Goal: Transaction & Acquisition: Purchase product/service

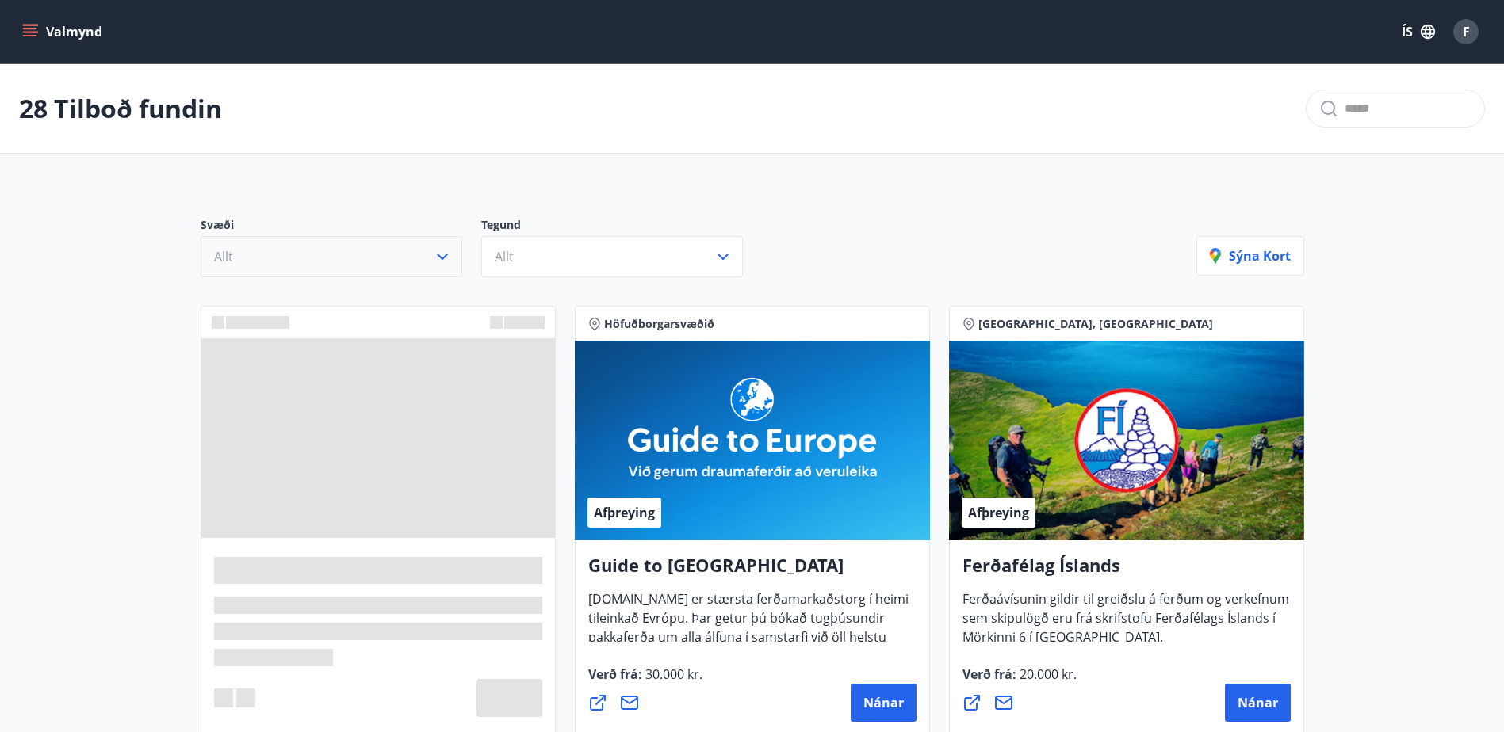
click at [439, 250] on icon "button" at bounding box center [442, 256] width 19 height 19
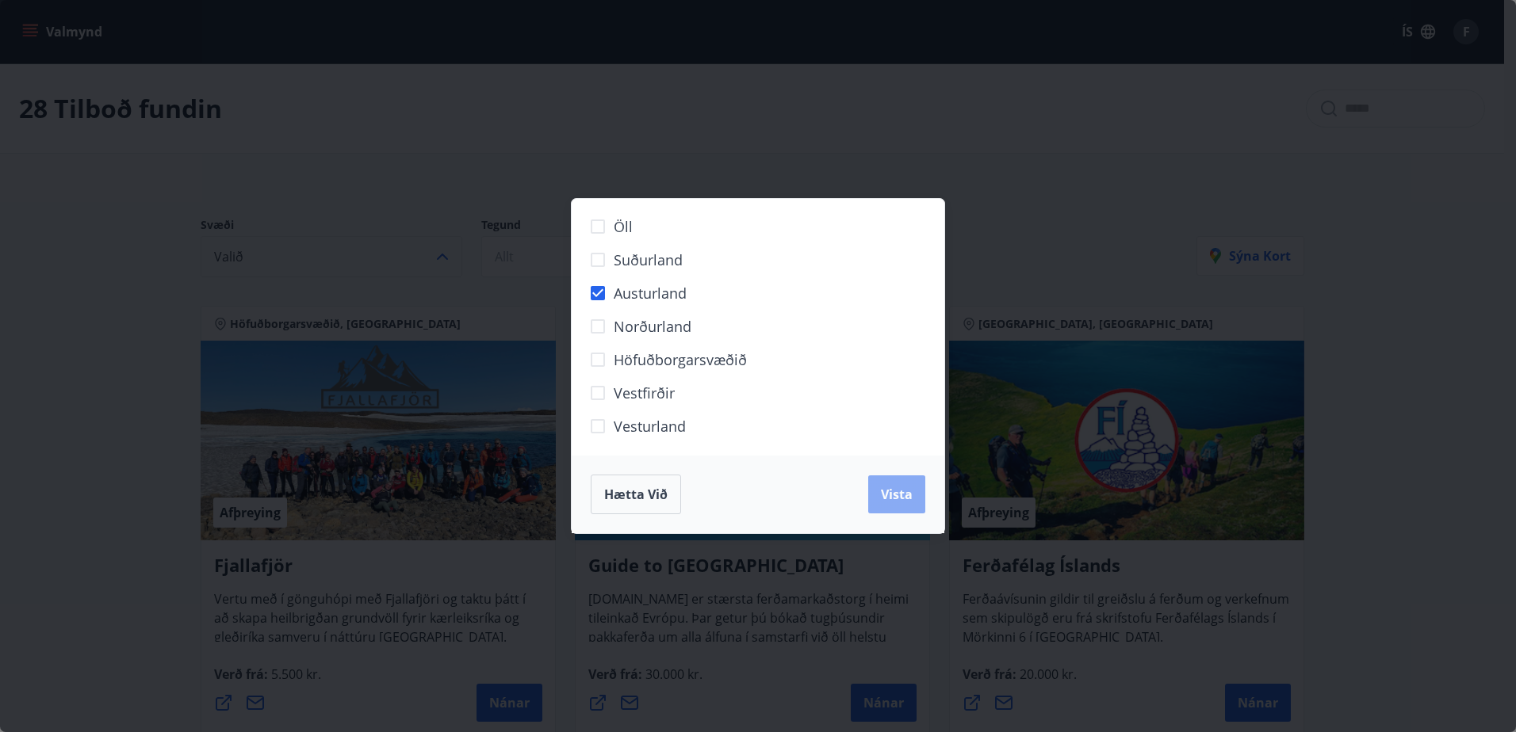
click at [904, 497] on span "Vista" at bounding box center [897, 494] width 32 height 17
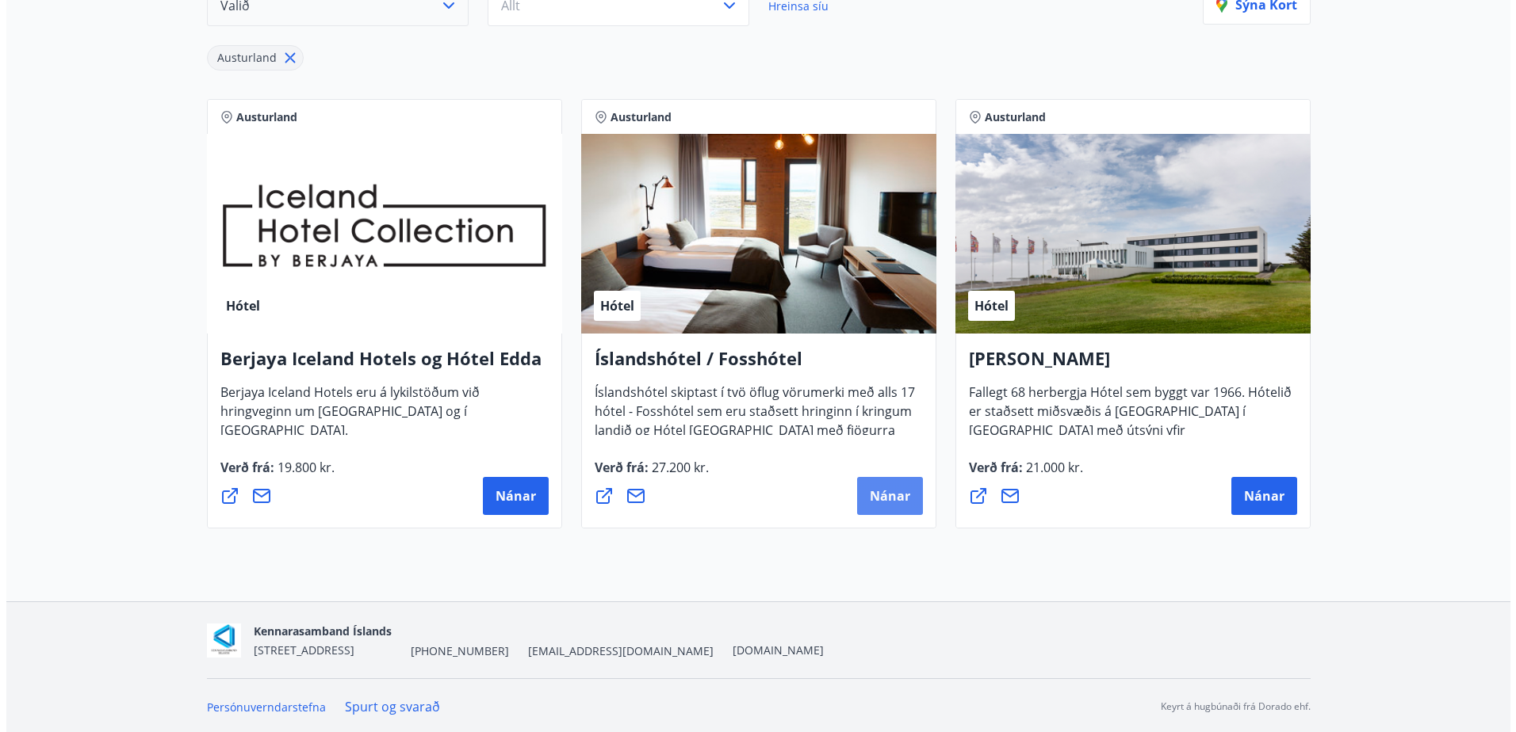
scroll to position [254, 0]
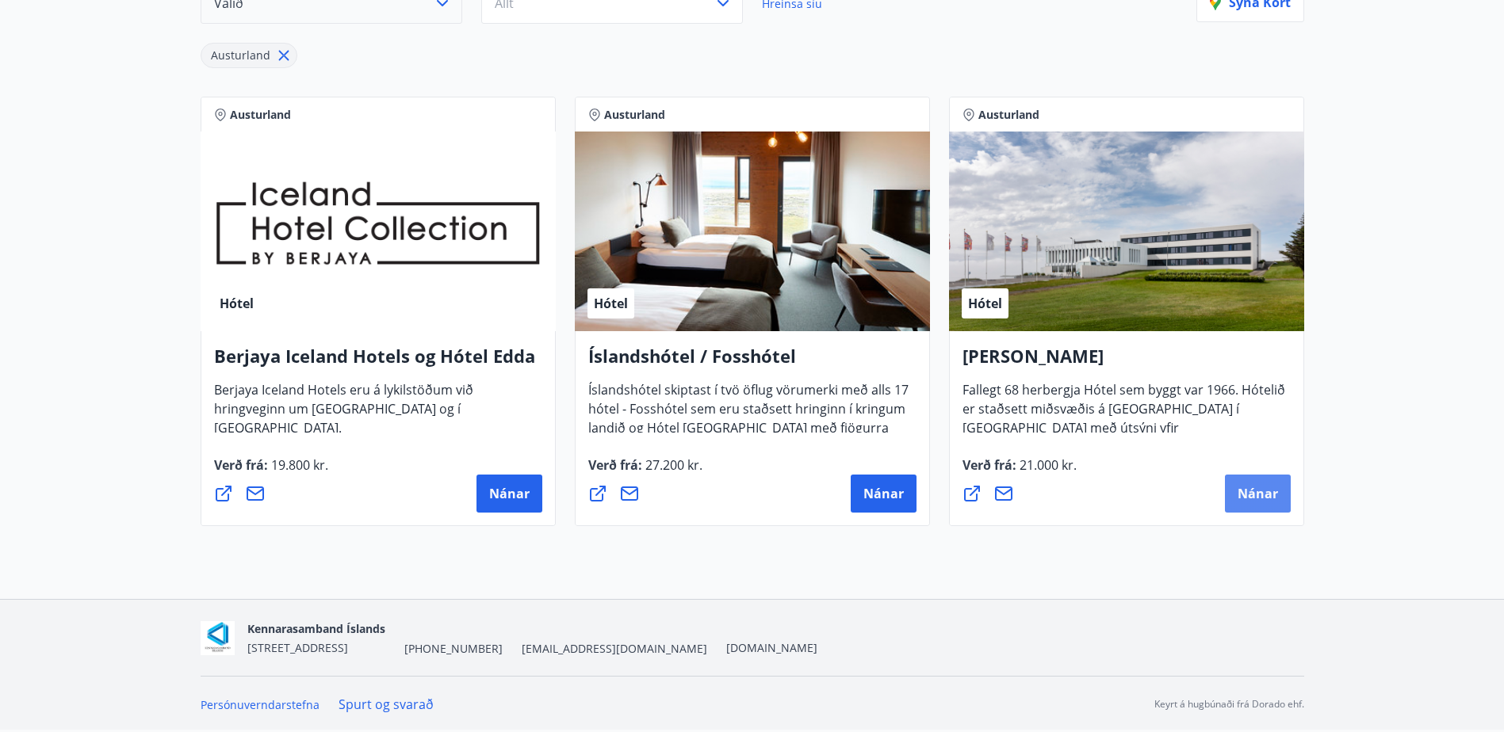
click at [1245, 489] on span "Nánar" at bounding box center [1257, 493] width 40 height 17
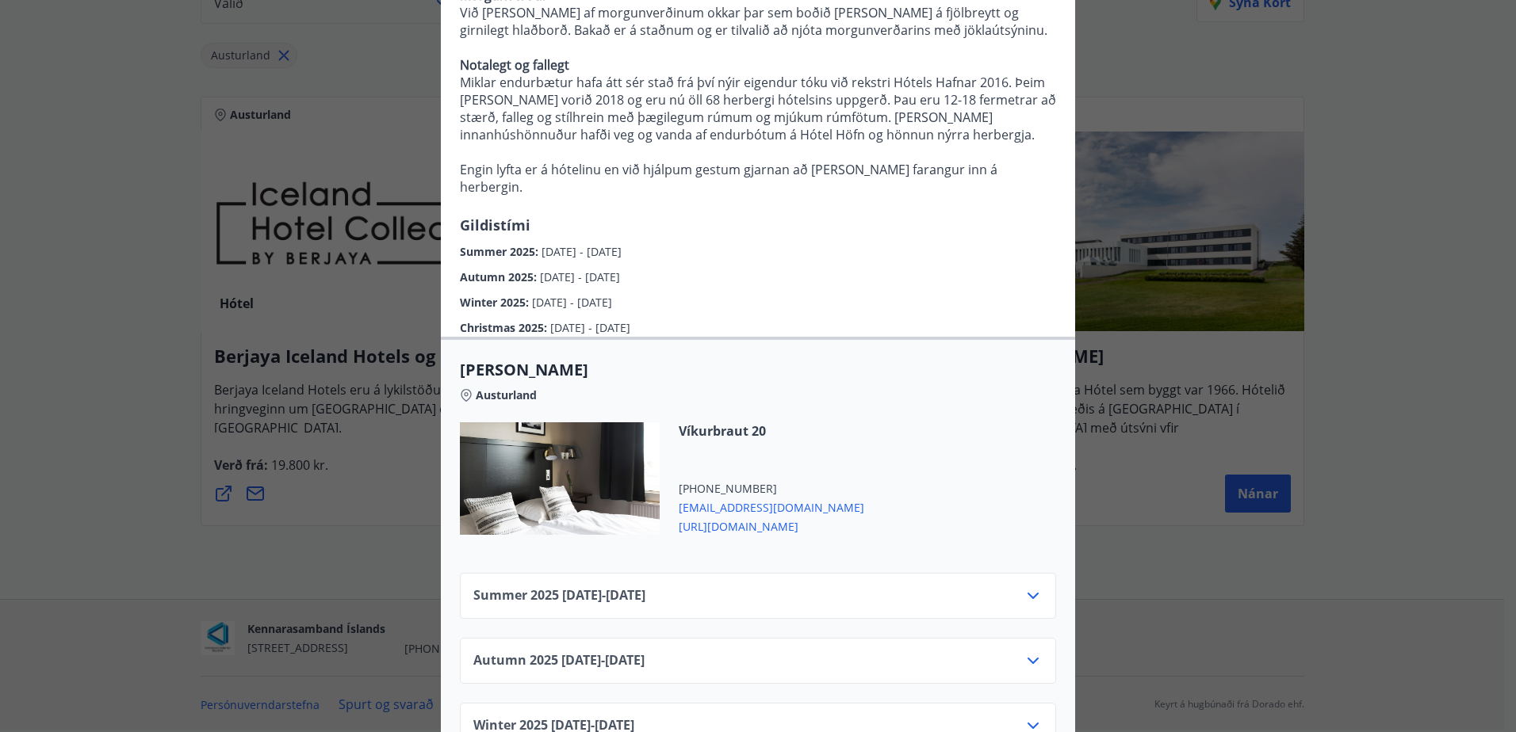
scroll to position [386, 0]
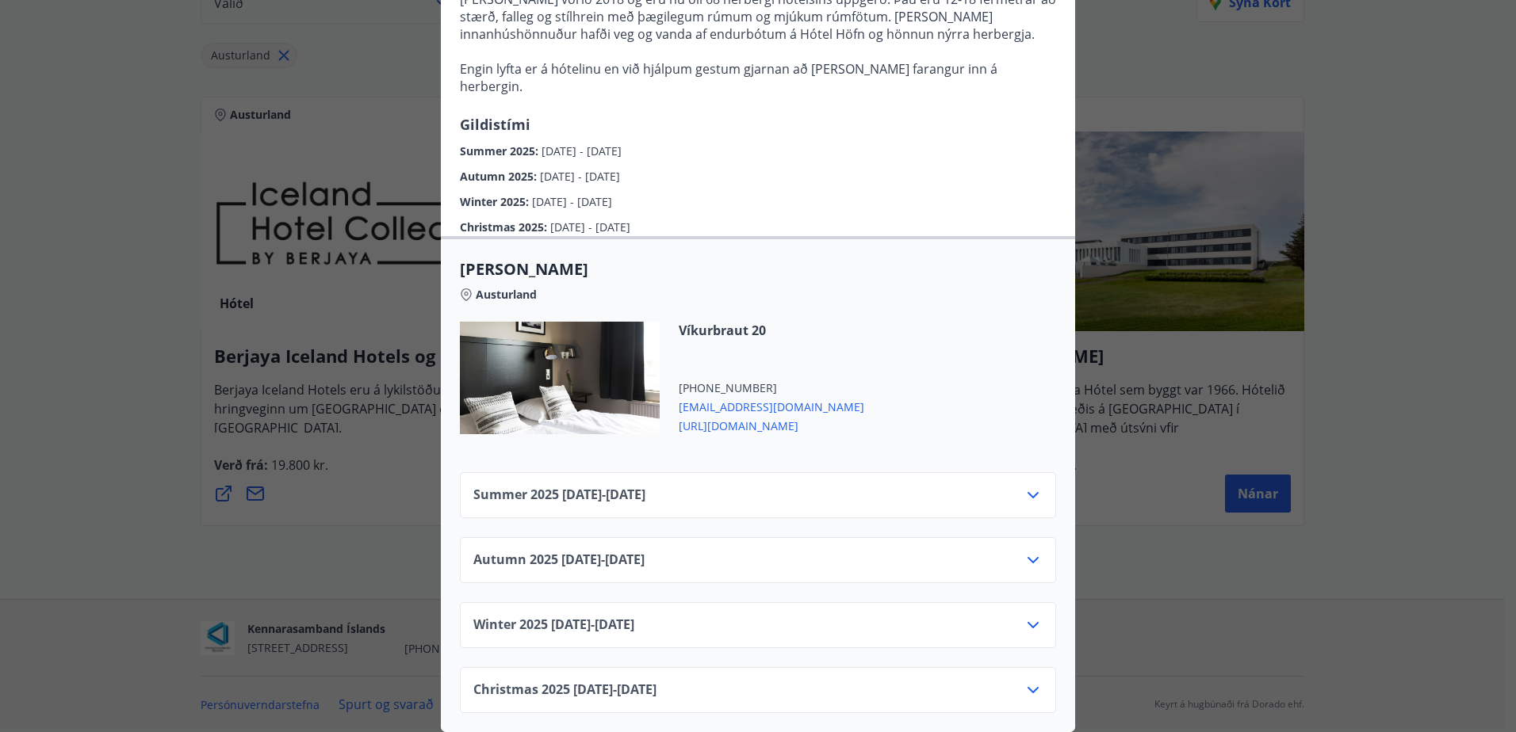
click at [1029, 486] on icon at bounding box center [1032, 495] width 19 height 19
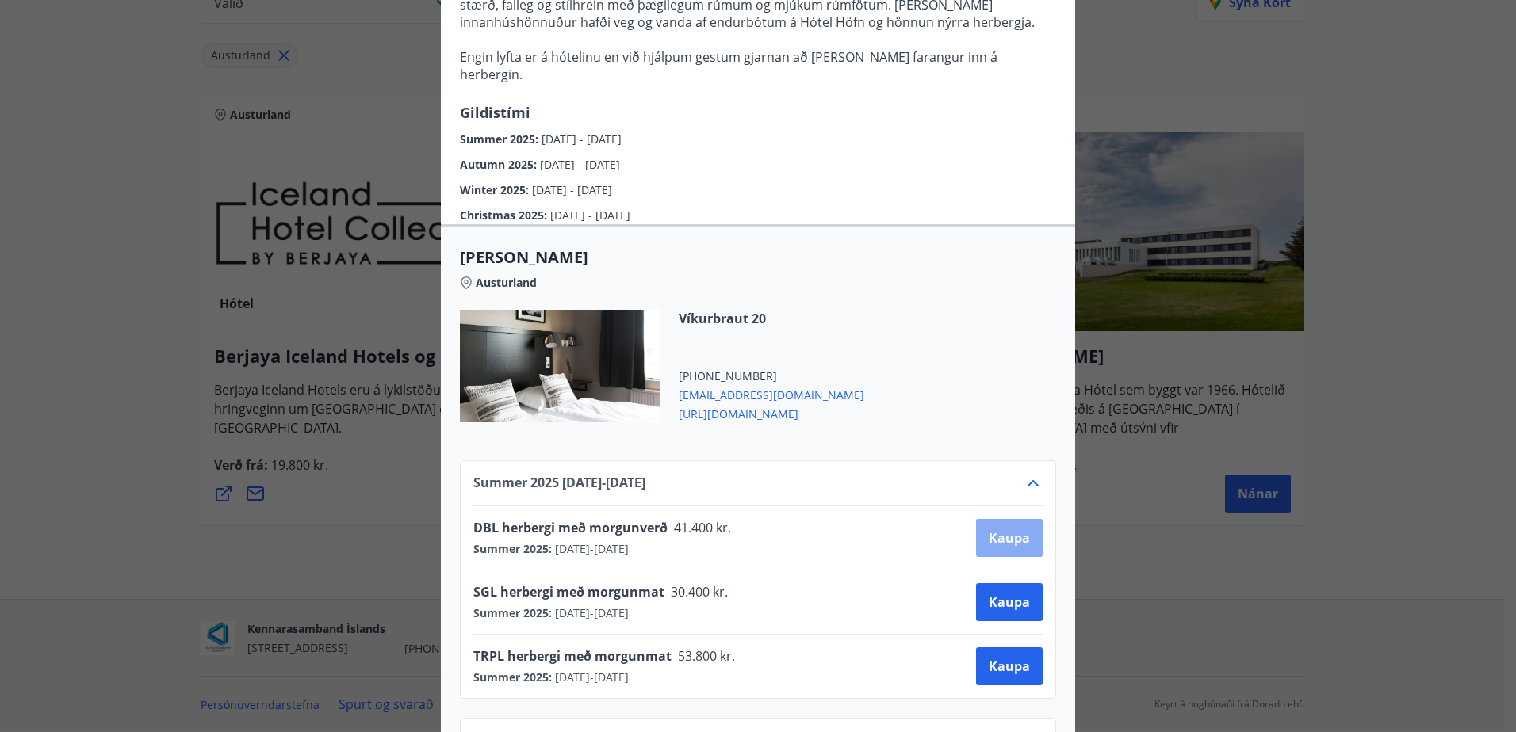
click at [1010, 533] on span "Kaupa" at bounding box center [1009, 538] width 41 height 17
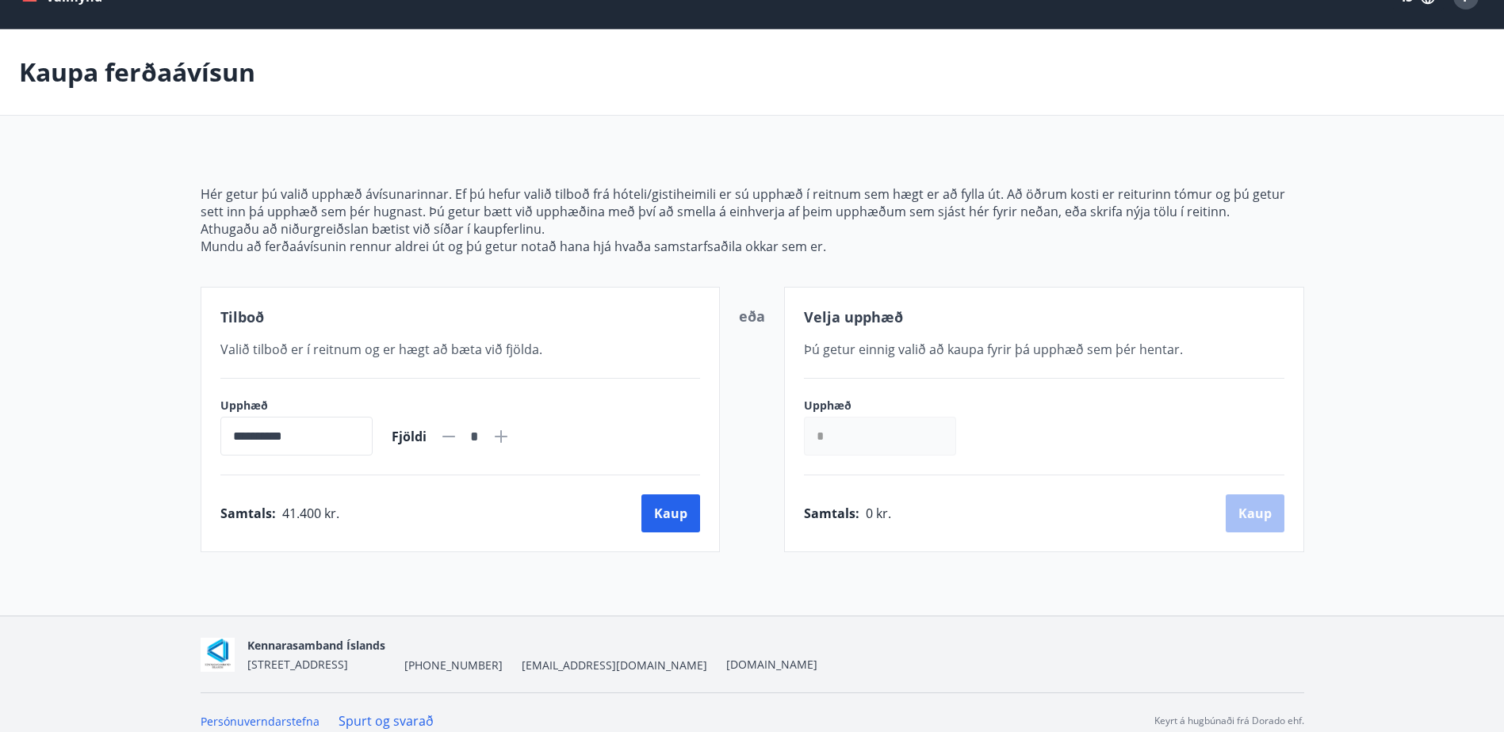
scroll to position [52, 0]
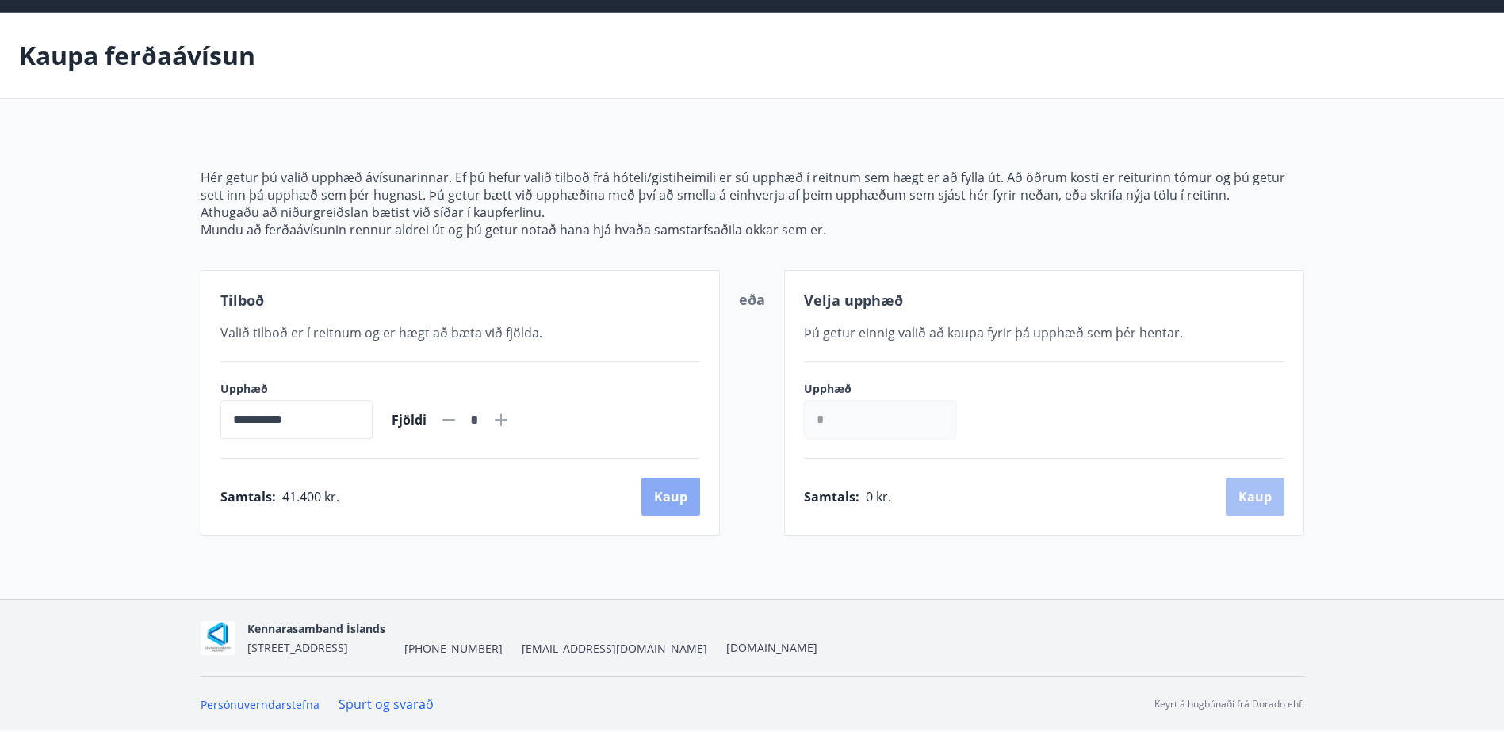
click at [665, 492] on button "Kaup" at bounding box center [670, 497] width 59 height 38
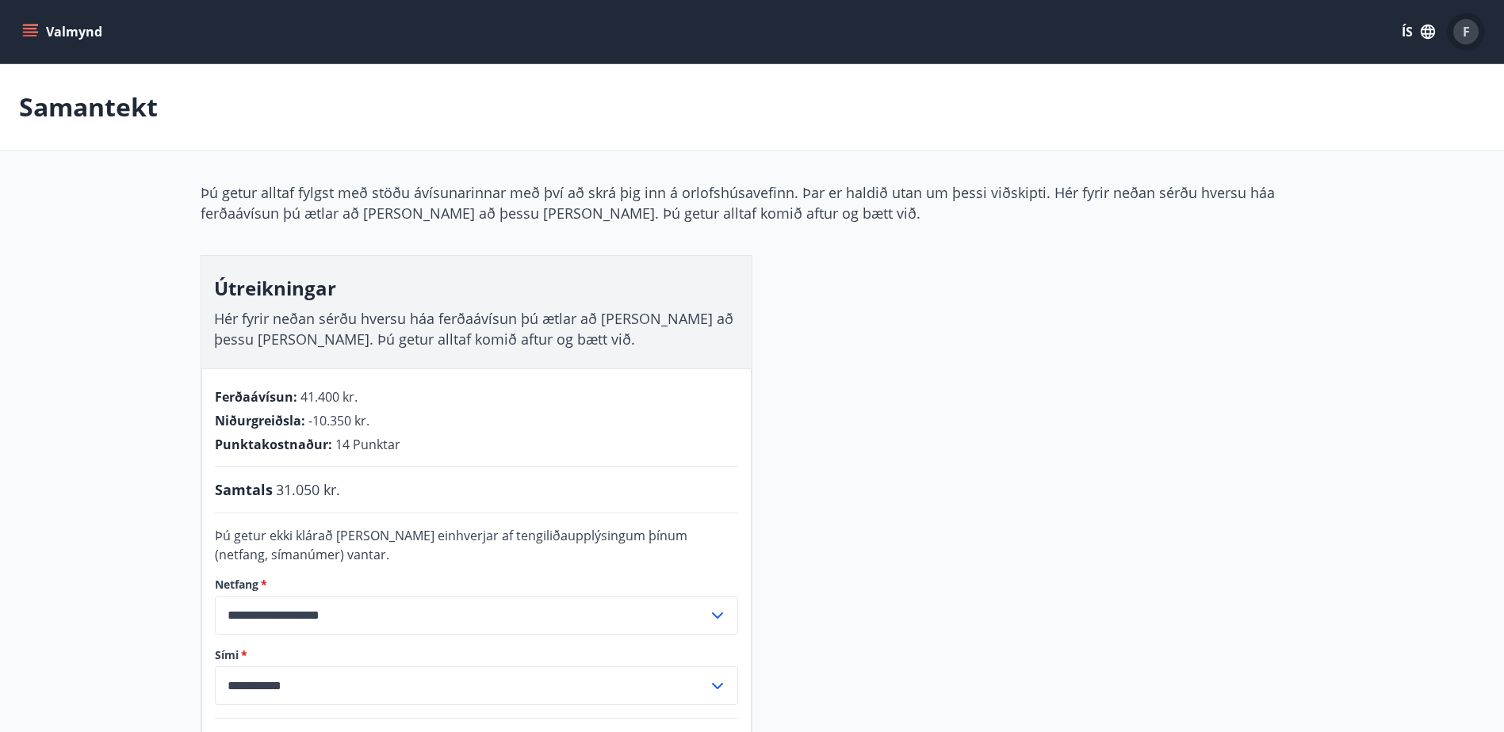
click at [1471, 28] on div "F" at bounding box center [1465, 31] width 25 height 25
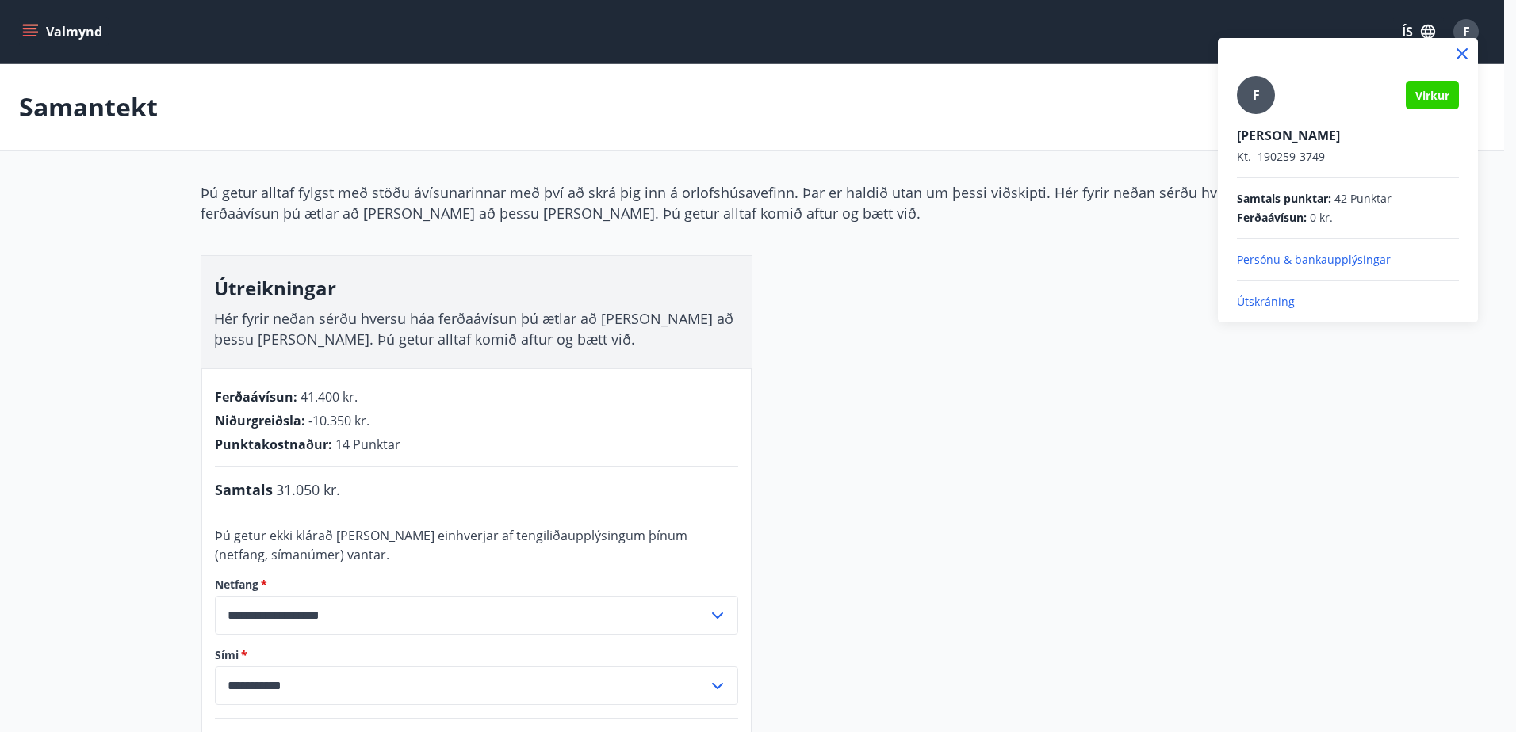
click at [1268, 303] on p "Útskráning" at bounding box center [1348, 302] width 222 height 16
